Goal: Check status: Check status

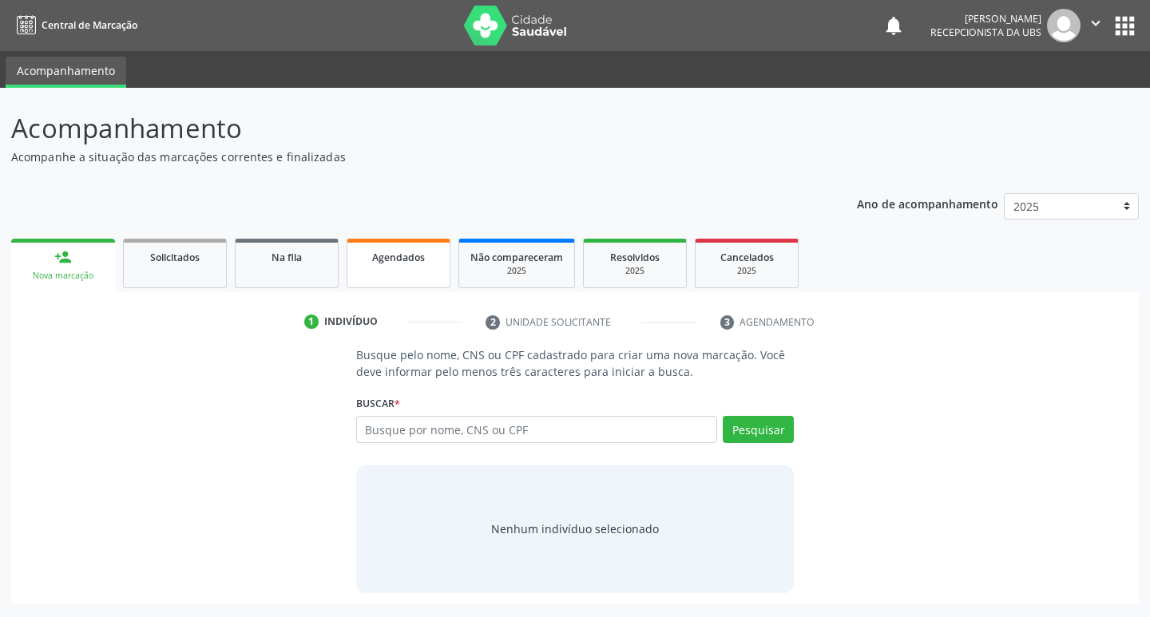
click at [394, 253] on span "Agendados" at bounding box center [398, 258] width 53 height 14
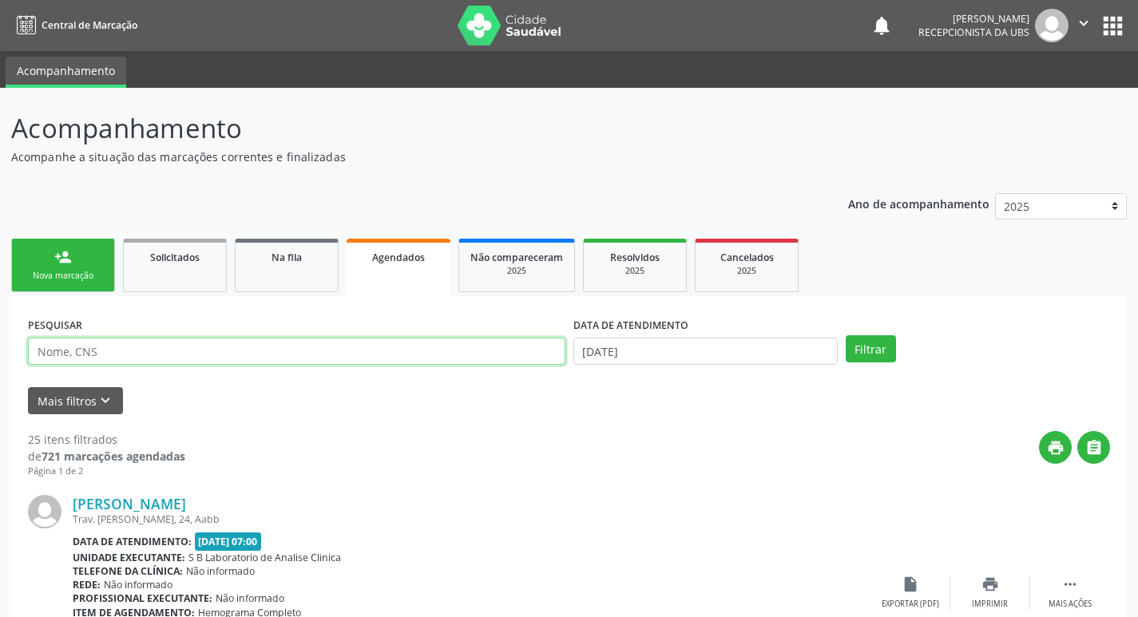
click at [306, 355] on input "text" at bounding box center [296, 351] width 537 height 27
type input "[DEMOGRAPHIC_DATA]"
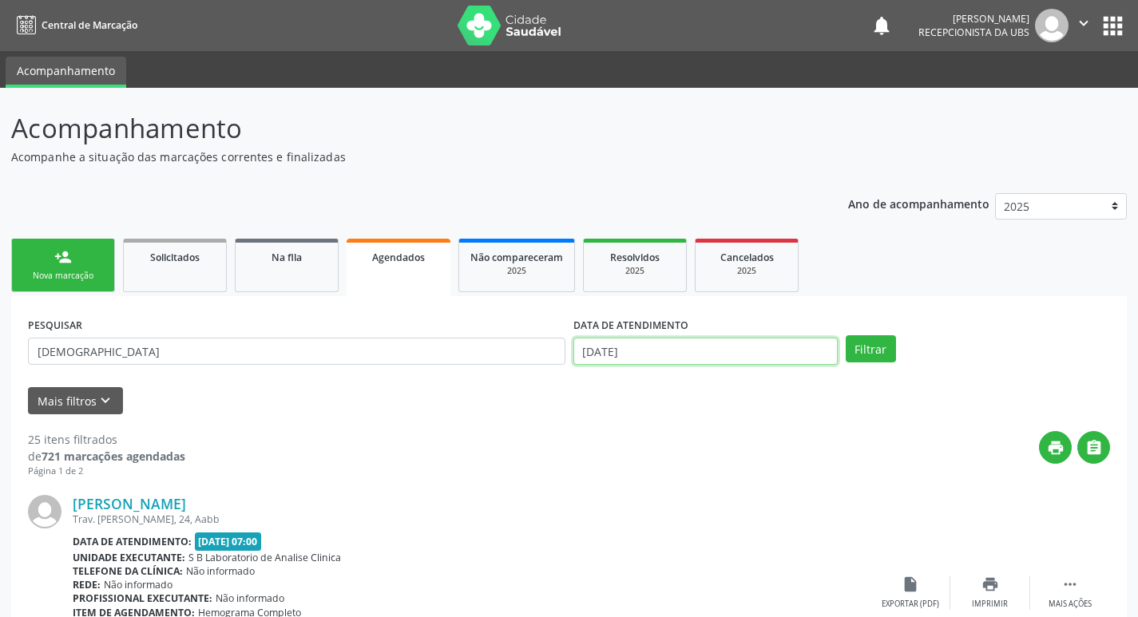
click at [797, 351] on input "[DATE]" at bounding box center [705, 351] width 264 height 27
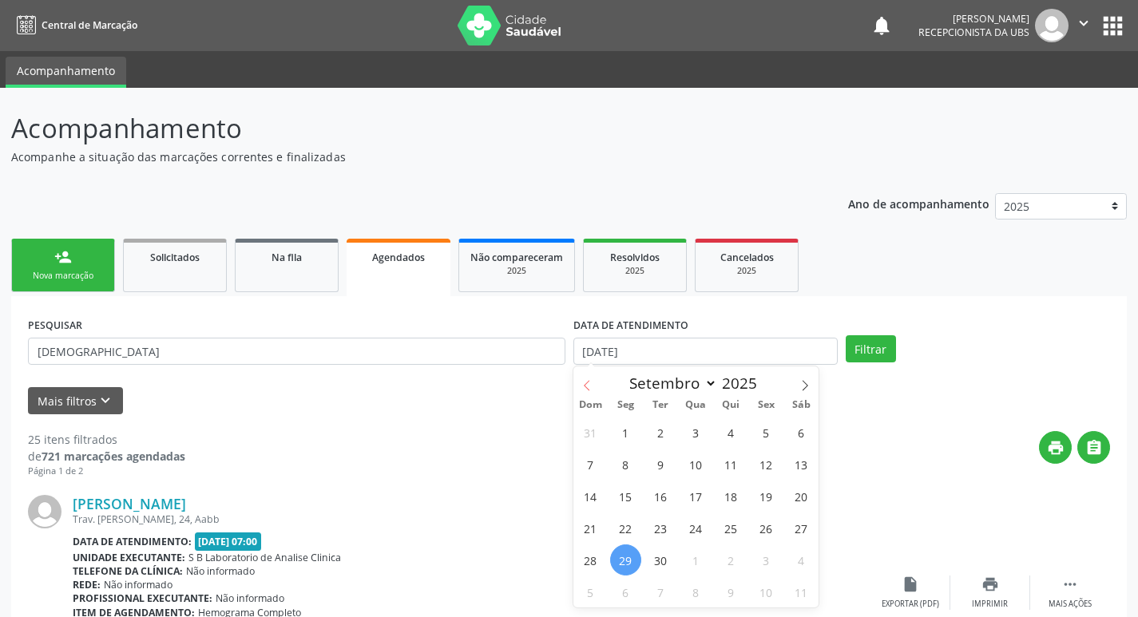
click at [592, 378] on span at bounding box center [586, 380] width 27 height 27
select select "7"
click at [627, 458] on span "4" at bounding box center [625, 464] width 31 height 31
type input "[DATE]"
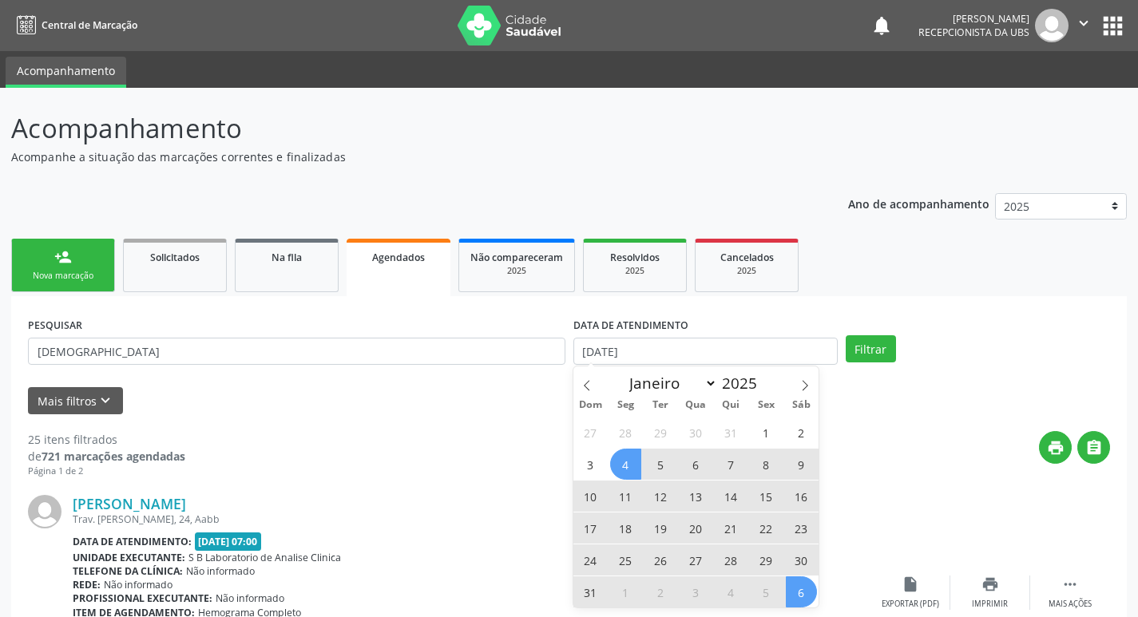
click at [804, 598] on span "6" at bounding box center [801, 592] width 31 height 31
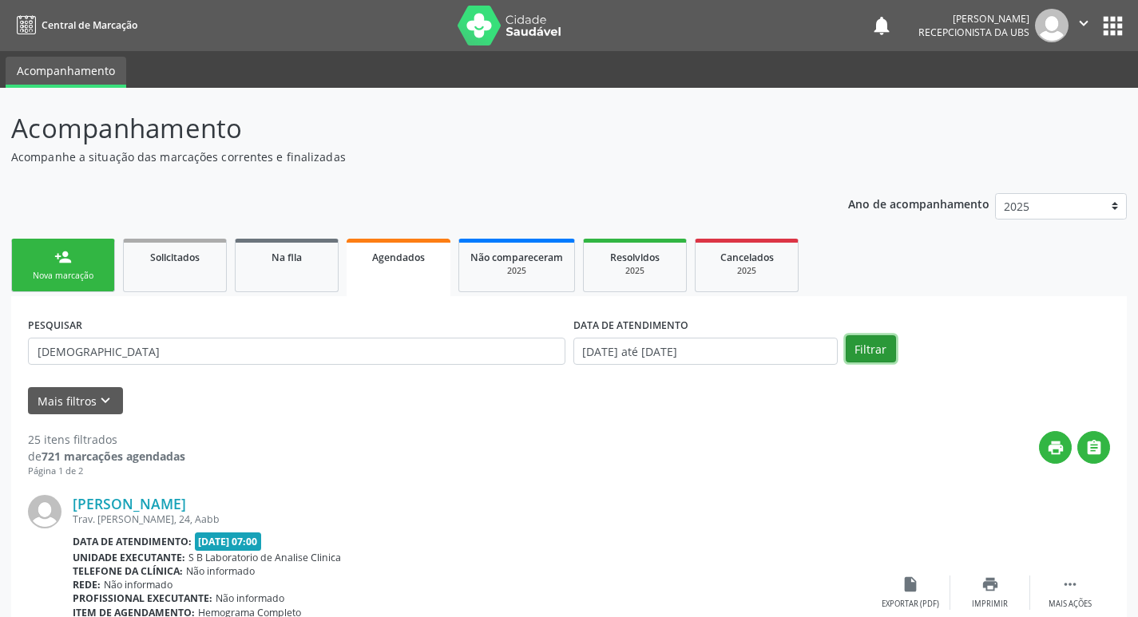
click at [872, 355] on button "Filtrar" at bounding box center [871, 348] width 50 height 27
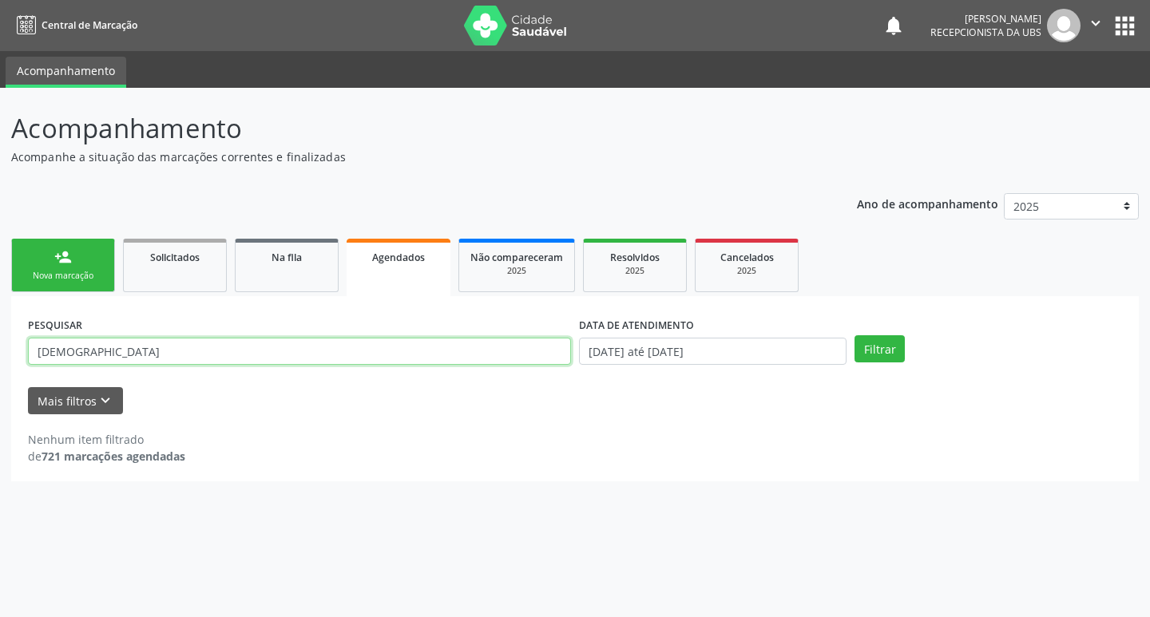
click at [412, 342] on input "[DEMOGRAPHIC_DATA]" at bounding box center [299, 351] width 543 height 27
type input "j"
